Goal: Find specific page/section: Find specific page/section

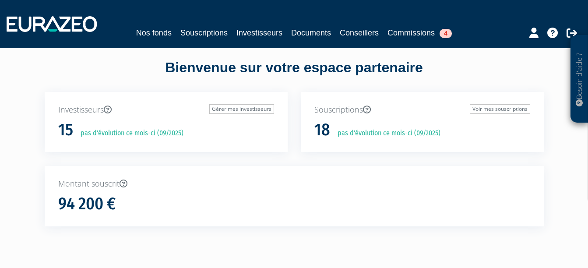
scroll to position [7, 0]
click at [249, 33] on link "Investisseurs" at bounding box center [259, 33] width 46 height 12
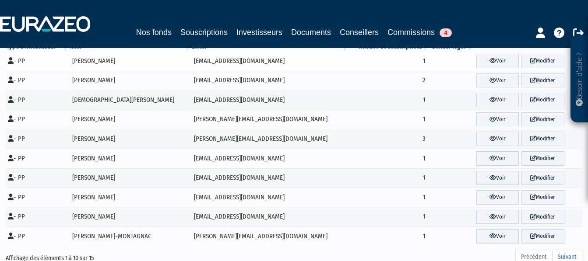
scroll to position [91, 0]
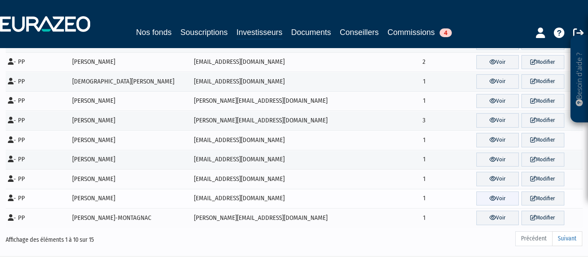
click at [487, 202] on link "Voir" at bounding box center [497, 199] width 42 height 14
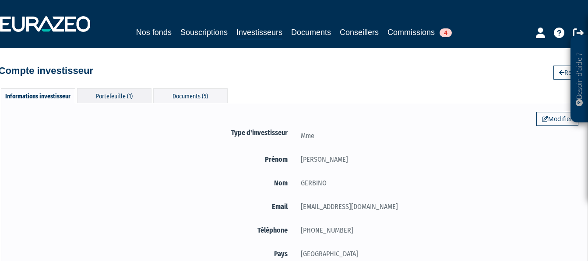
click at [105, 94] on div "Portefeuille (1)" at bounding box center [114, 95] width 74 height 14
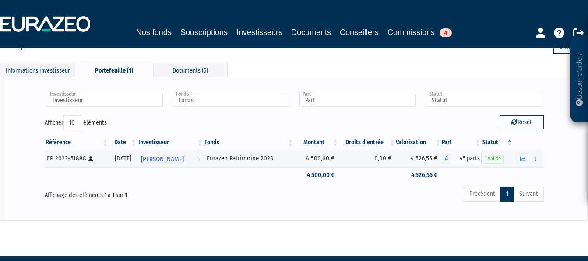
scroll to position [28, 0]
